Goal: Task Accomplishment & Management: Complete application form

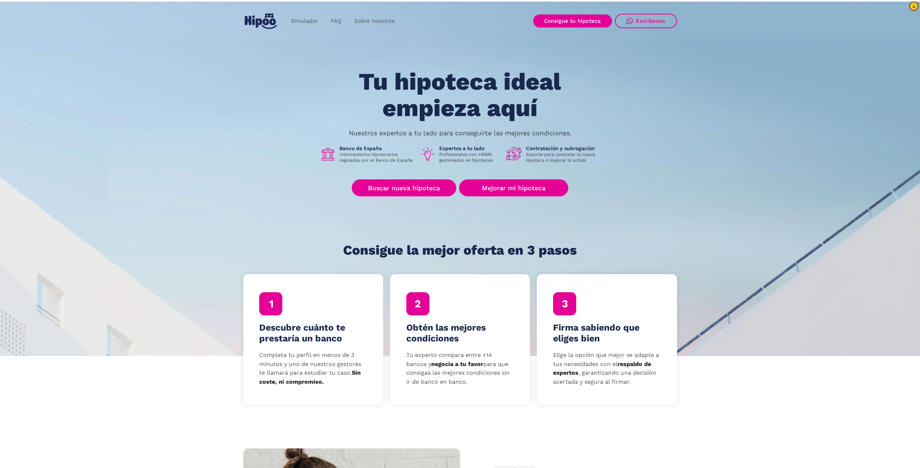
click at [915, 7] on icon at bounding box center [914, 6] width 6 height 6
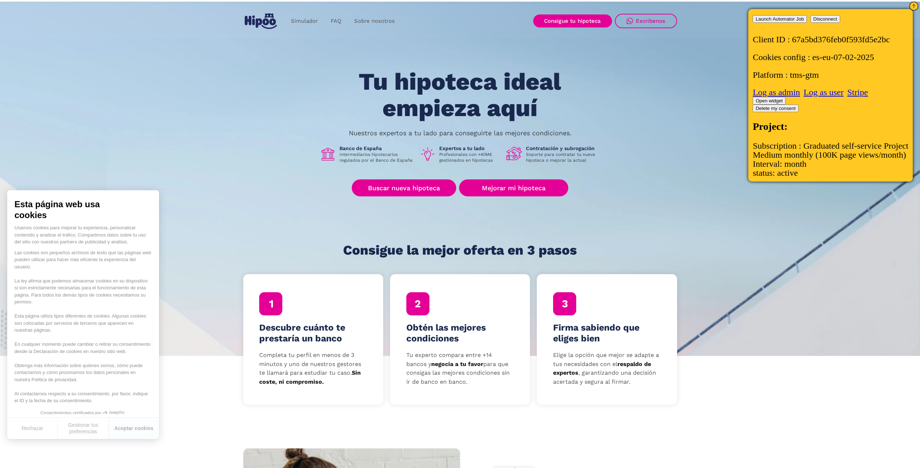
click at [820, 94] on link "Log as user" at bounding box center [823, 91] width 40 height 9
click at [154, 109] on section "Tu hipoteca ideal empieza aquí Nuestros expertos a tu lado para conseguirte las…" at bounding box center [460, 177] width 920 height 356
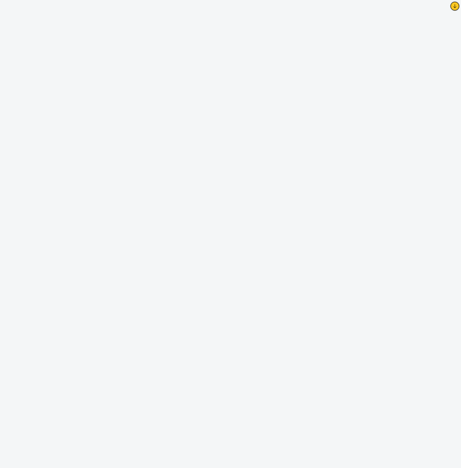
click at [456, 5] on icon at bounding box center [455, 6] width 6 height 6
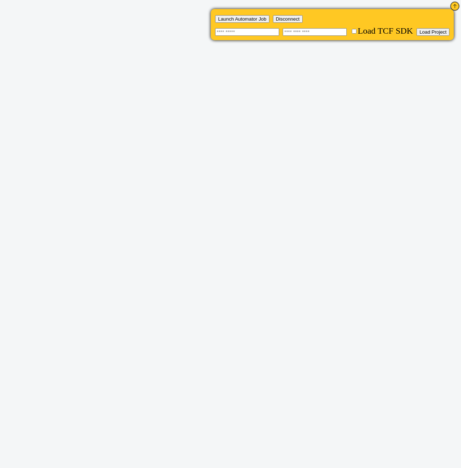
click at [456, 5] on icon at bounding box center [455, 6] width 6 height 6
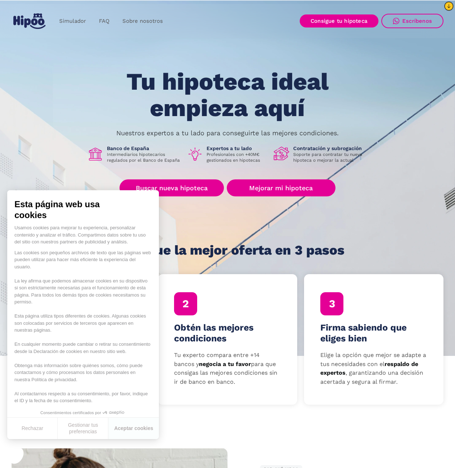
click at [450, 6] on icon at bounding box center [449, 6] width 6 height 6
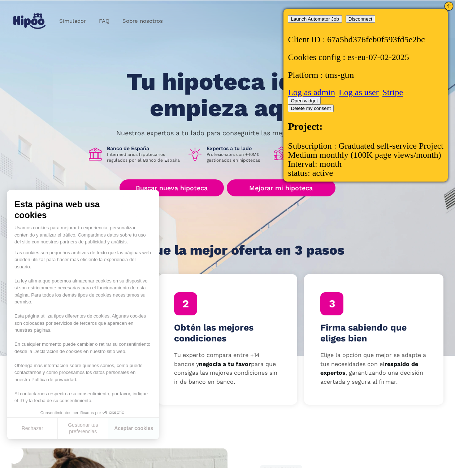
click at [385, 41] on p "Client ID : 67a5bd376feb0f593fd5e2bc" at bounding box center [366, 39] width 156 height 9
